Goal: Task Accomplishment & Management: Manage account settings

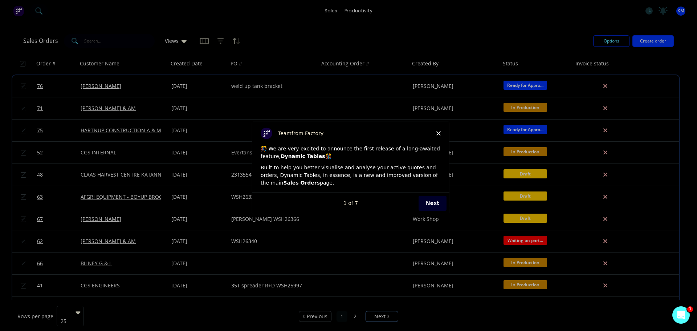
click at [358, 12] on div "Product tour overlay" at bounding box center [348, 165] width 697 height 331
click at [439, 132] on polygon "Close" at bounding box center [438, 133] width 4 height 4
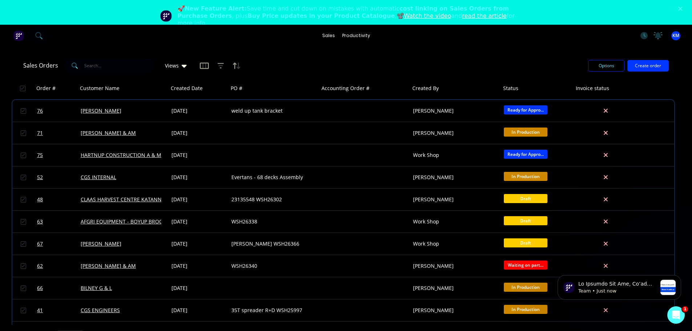
click at [682, 8] on polygon "Close" at bounding box center [680, 9] width 4 height 4
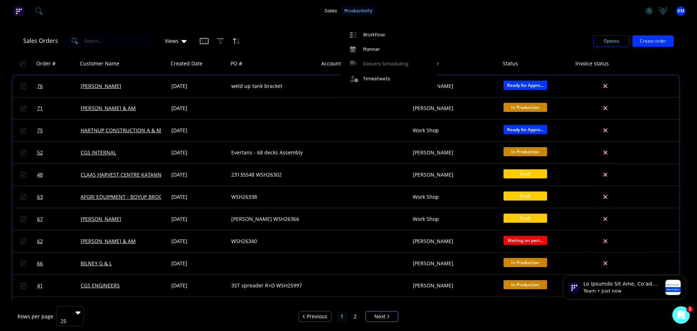
click at [363, 11] on div "productivity" at bounding box center [358, 10] width 35 height 11
click at [369, 36] on div "Workflow" at bounding box center [374, 35] width 22 height 7
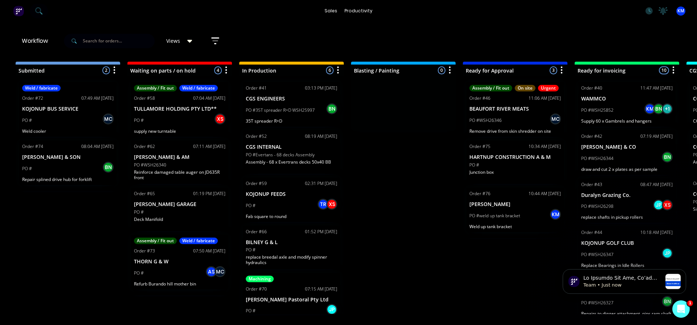
click at [176, 40] on span "Views" at bounding box center [173, 41] width 14 height 8
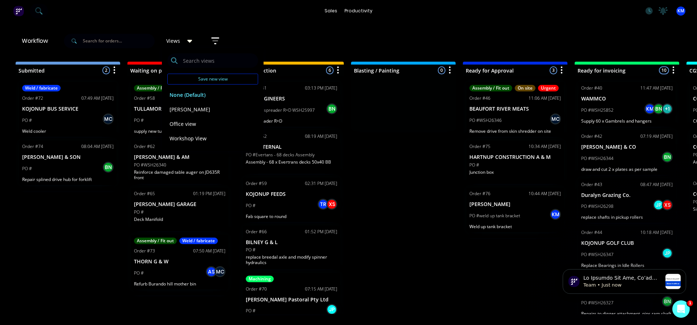
click at [176, 40] on span "Views" at bounding box center [173, 41] width 14 height 8
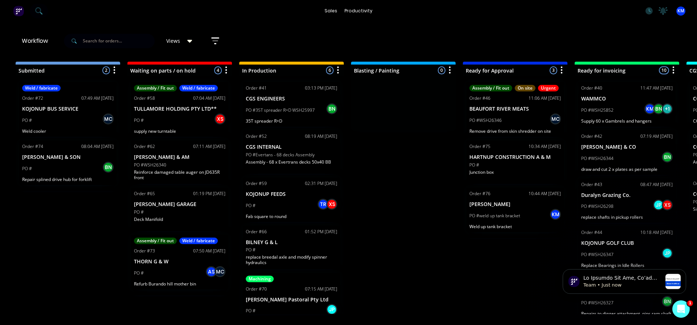
click at [180, 41] on span "Views" at bounding box center [173, 41] width 14 height 8
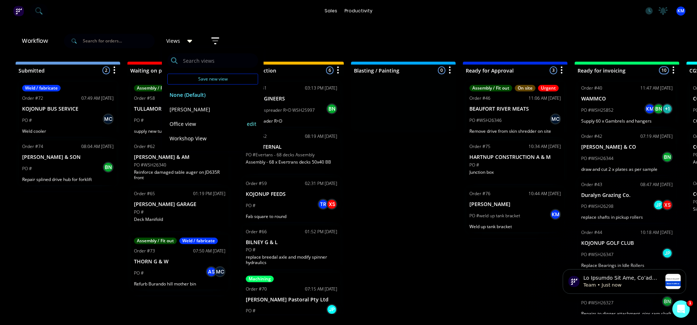
click at [192, 124] on button "Office view" at bounding box center [205, 124] width 77 height 8
click at [198, 138] on button "Workshop View" at bounding box center [205, 138] width 77 height 8
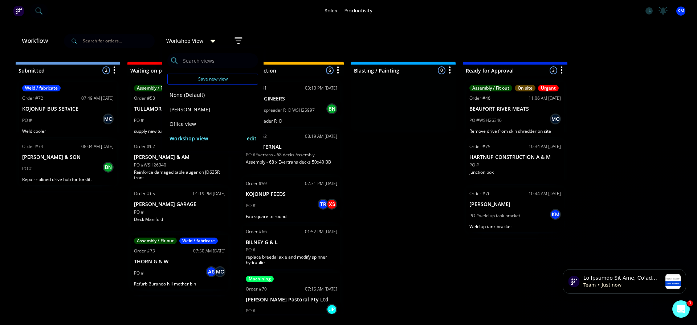
click at [212, 141] on button "Workshop View" at bounding box center [205, 138] width 77 height 8
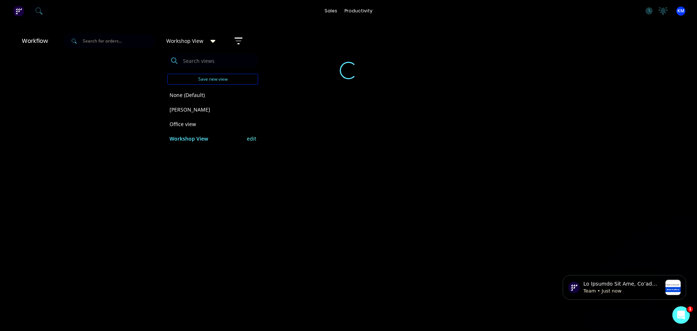
click at [252, 138] on button "edit" at bounding box center [251, 139] width 9 height 8
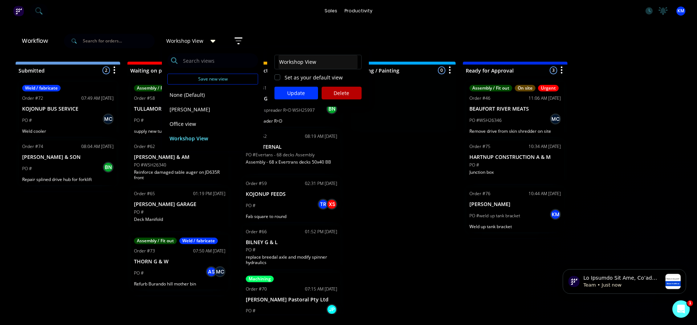
click at [285, 79] on label "Set as your default view" at bounding box center [314, 78] width 58 height 8
click at [278, 79] on input "Set as your default view" at bounding box center [278, 77] width 6 height 7
checkbox input "true"
click at [321, 60] on input "Workshop View" at bounding box center [318, 62] width 79 height 14
click at [299, 92] on button "Update" at bounding box center [297, 93] width 44 height 13
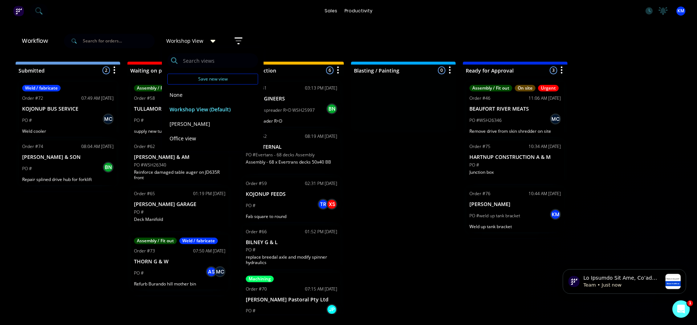
click at [82, 238] on div "Submitted 2 Sort By Created date Required date Order number Customer name Most …" at bounding box center [495, 188] width 1001 height 253
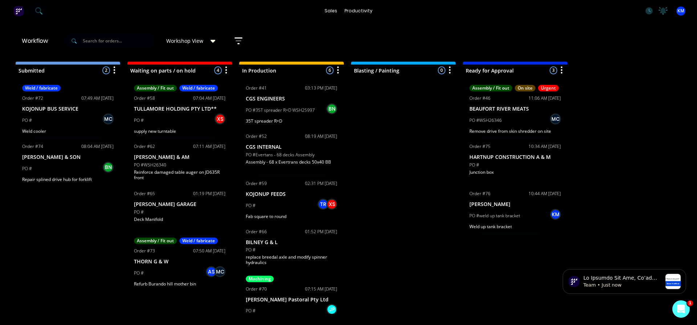
click at [421, 180] on div "Submitted 2 Sort By Created date Required date Order number Customer name Most …" at bounding box center [495, 188] width 1001 height 253
click at [652, 111] on div "Submitted 2 Sort By Created date Required date Order number Customer name Most …" at bounding box center [495, 188] width 1001 height 253
click at [378, 182] on div "Submitted 2 Sort By Created date Required date Order number Customer name Most …" at bounding box center [495, 188] width 1001 height 253
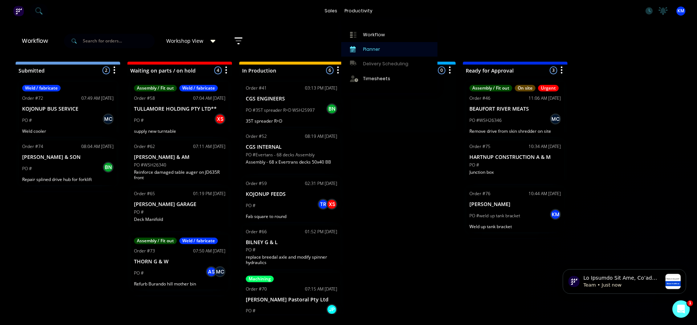
click at [370, 47] on div "Planner" at bounding box center [371, 49] width 17 height 7
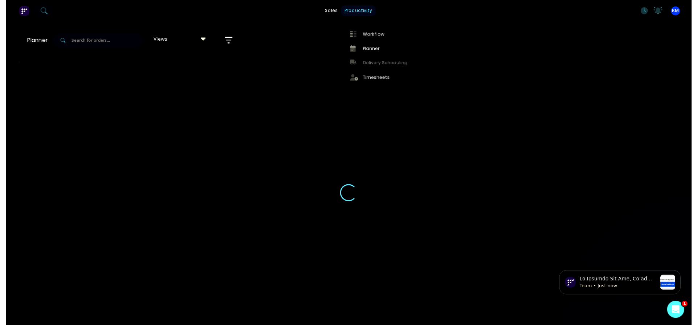
scroll to position [0, 684]
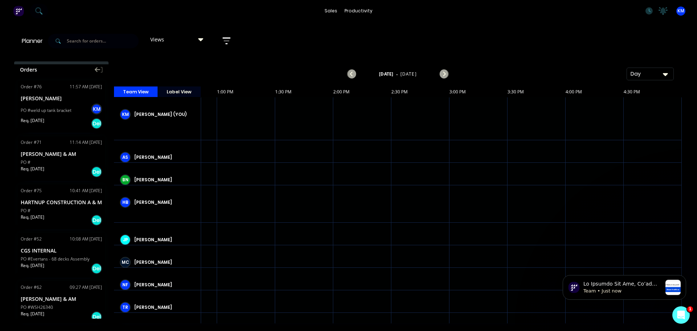
click at [199, 37] on div "Views" at bounding box center [176, 39] width 53 height 7
click at [226, 41] on icon "button" at bounding box center [227, 40] width 6 height 1
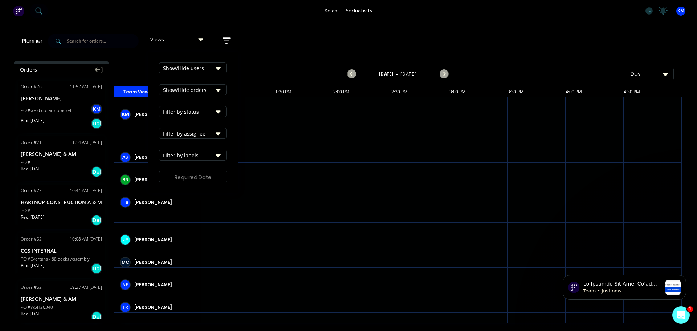
click at [211, 66] on div "Show/Hide users" at bounding box center [188, 68] width 50 height 8
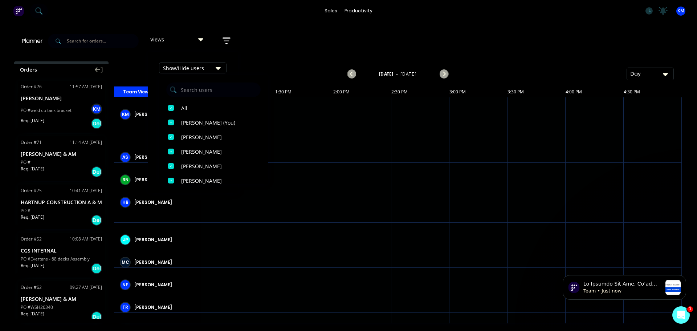
click at [211, 66] on div "Show/Hide users" at bounding box center [188, 68] width 50 height 8
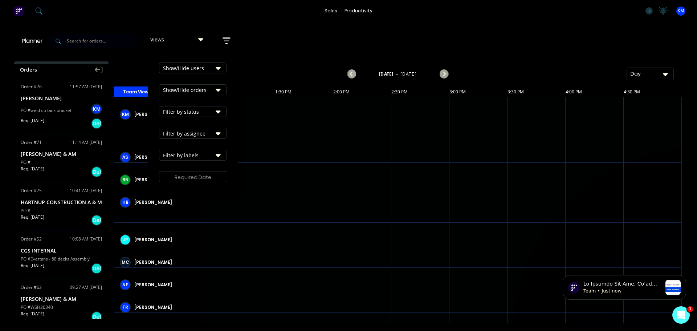
click at [212, 88] on div "Show/Hide orders" at bounding box center [188, 90] width 50 height 8
click at [212, 110] on div "Filter by status" at bounding box center [188, 112] width 50 height 8
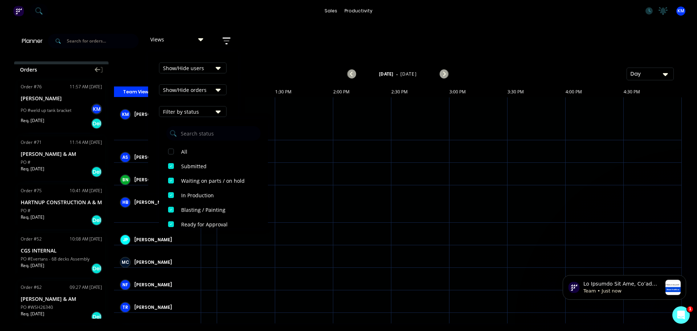
click at [212, 110] on div "Filter by status" at bounding box center [188, 112] width 50 height 8
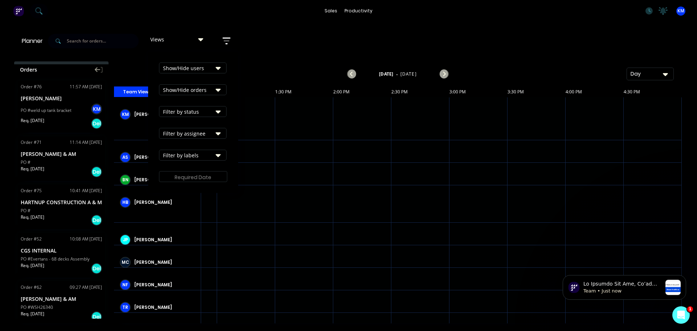
click at [208, 132] on div "Filter by assignee" at bounding box center [188, 134] width 50 height 8
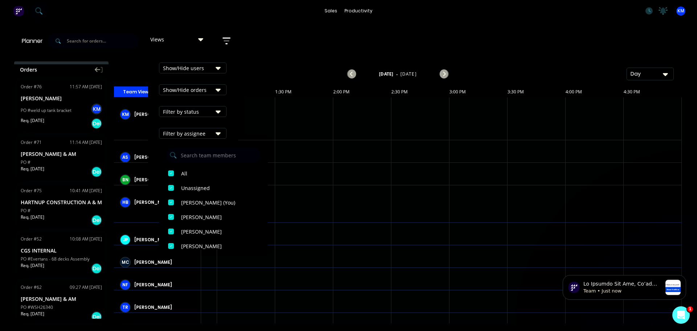
click at [208, 132] on div "Filter by assignee" at bounding box center [188, 134] width 50 height 8
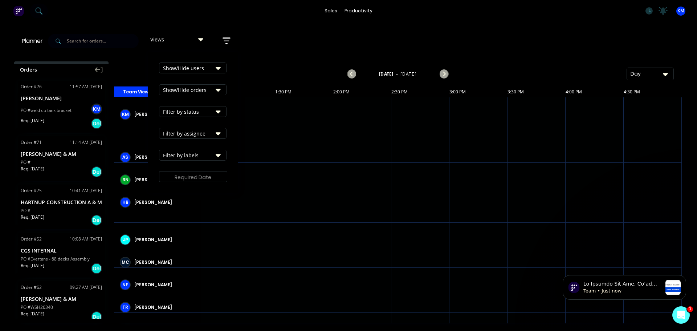
click at [206, 158] on div "Filter by labels" at bounding box center [188, 155] width 50 height 8
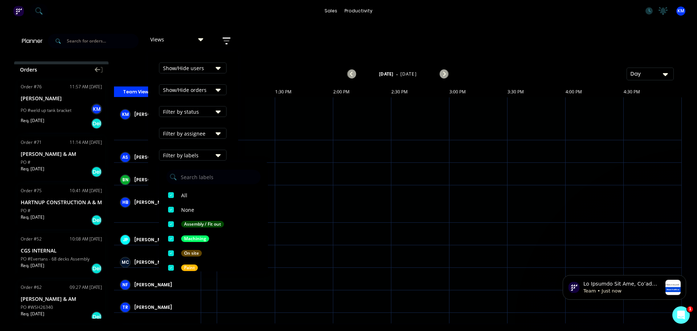
click at [206, 158] on div "Filter by labels" at bounding box center [188, 155] width 50 height 8
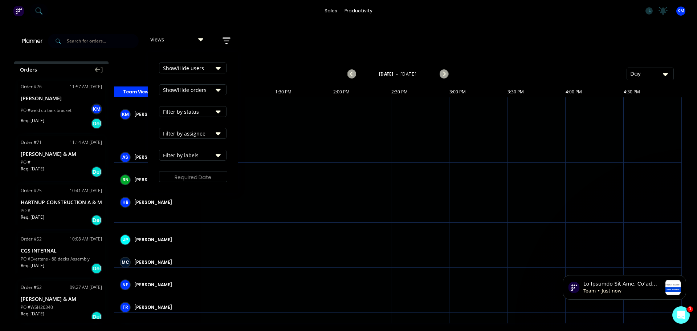
click at [399, 27] on div "sales productivity sales Sales Orders Customers Price Level Manager productivit…" at bounding box center [348, 165] width 697 height 331
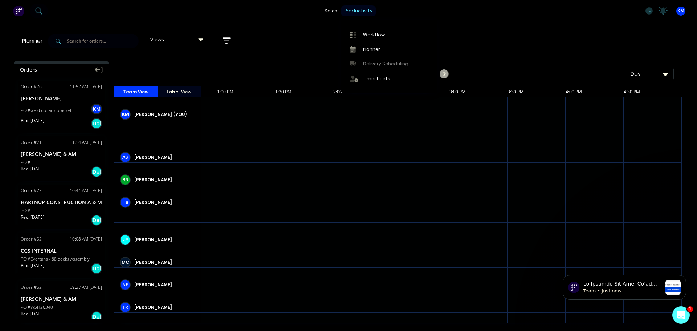
click at [368, 11] on div "productivity" at bounding box center [358, 10] width 35 height 11
click at [376, 31] on link "Workflow" at bounding box center [389, 34] width 96 height 15
